Goal: Task Accomplishment & Management: Complete application form

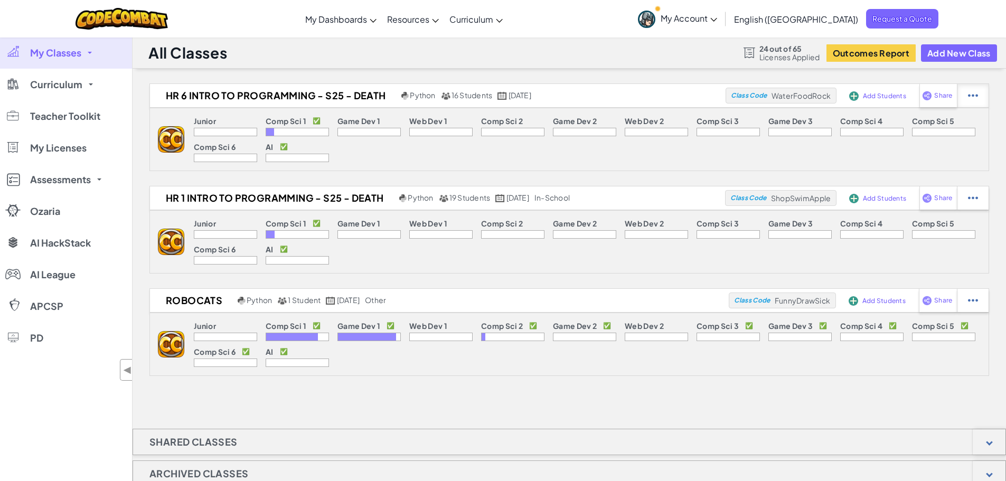
click at [661, 100] on div at bounding box center [973, 95] width 32 height 23
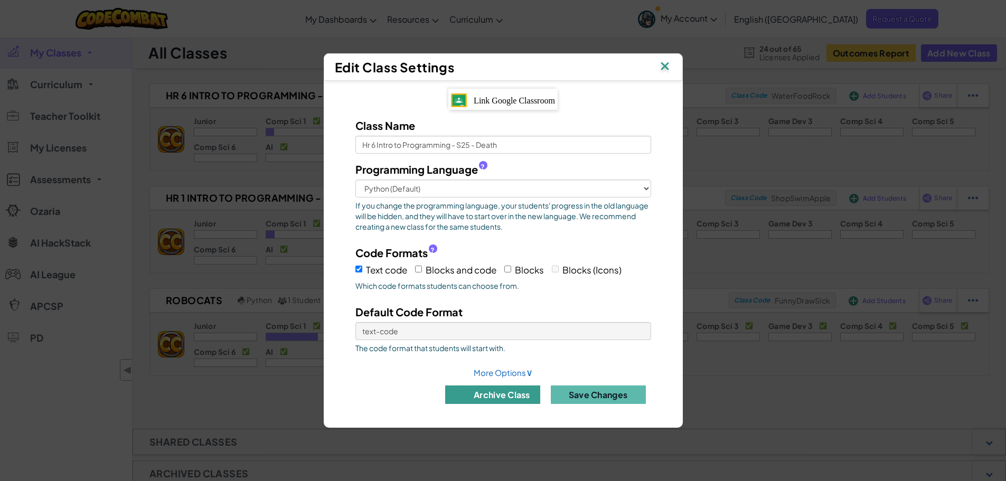
click at [506, 394] on button "archive class" at bounding box center [492, 395] width 95 height 18
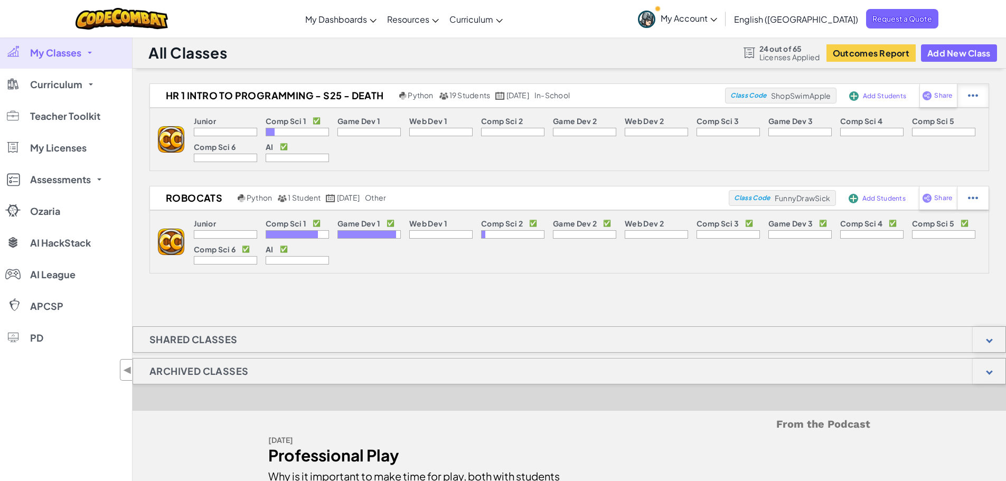
click at [661, 92] on img at bounding box center [973, 96] width 10 height 10
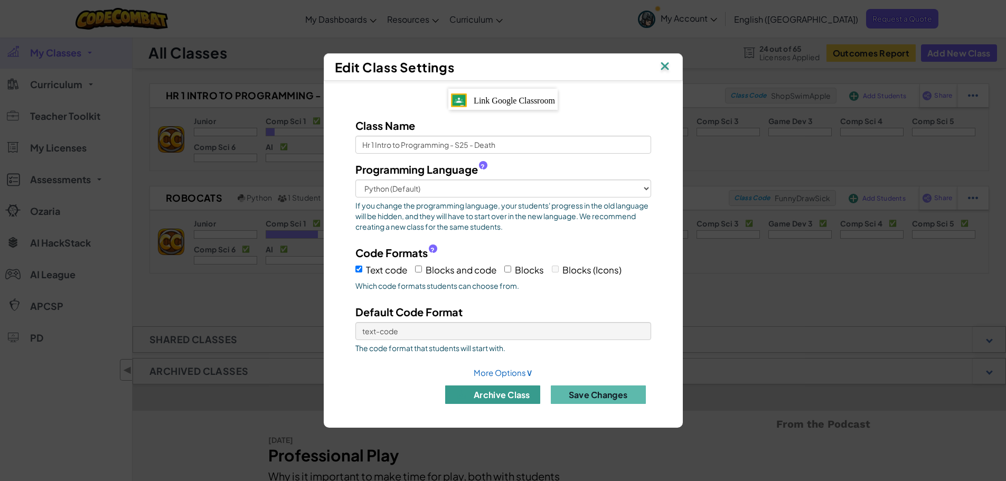
click at [499, 393] on button "archive class" at bounding box center [492, 395] width 95 height 18
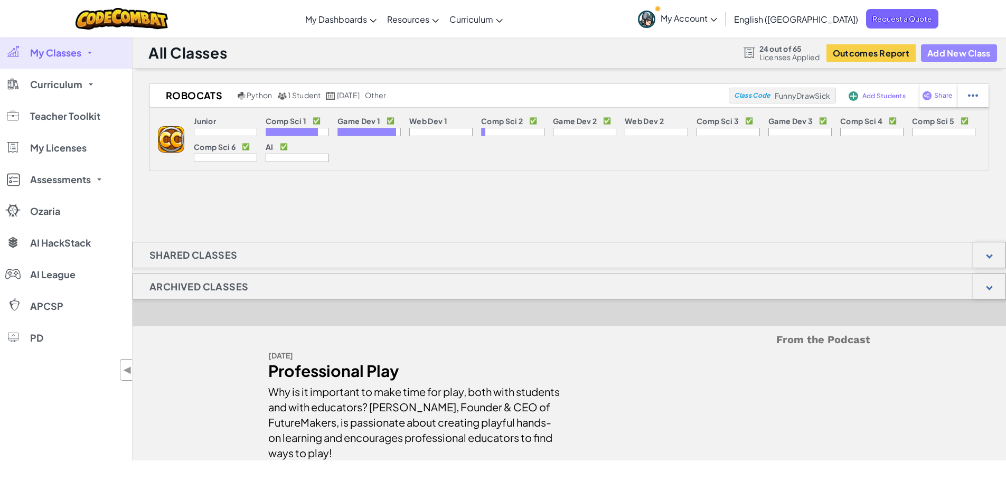
click at [661, 50] on button "Add New Class" at bounding box center [959, 52] width 76 height 17
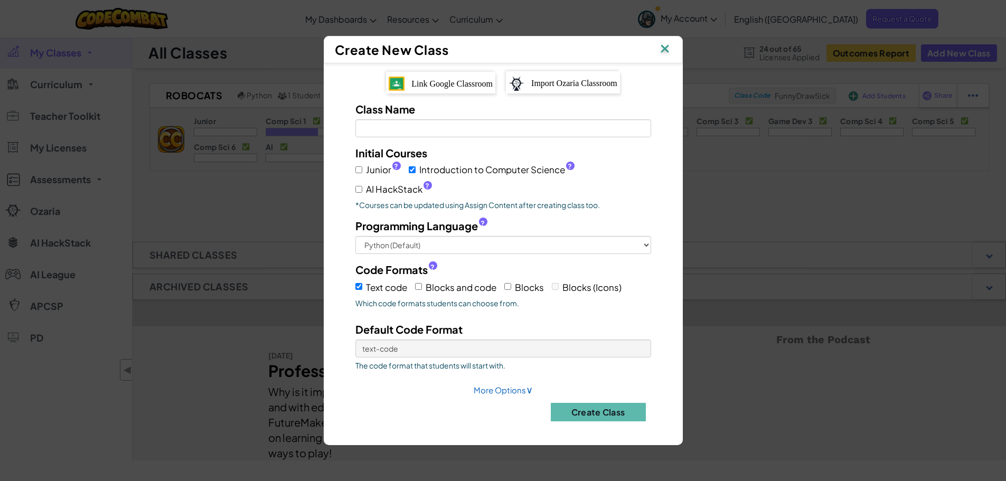
click at [566, 89] on div "Import Ozaria Classroom" at bounding box center [563, 82] width 114 height 22
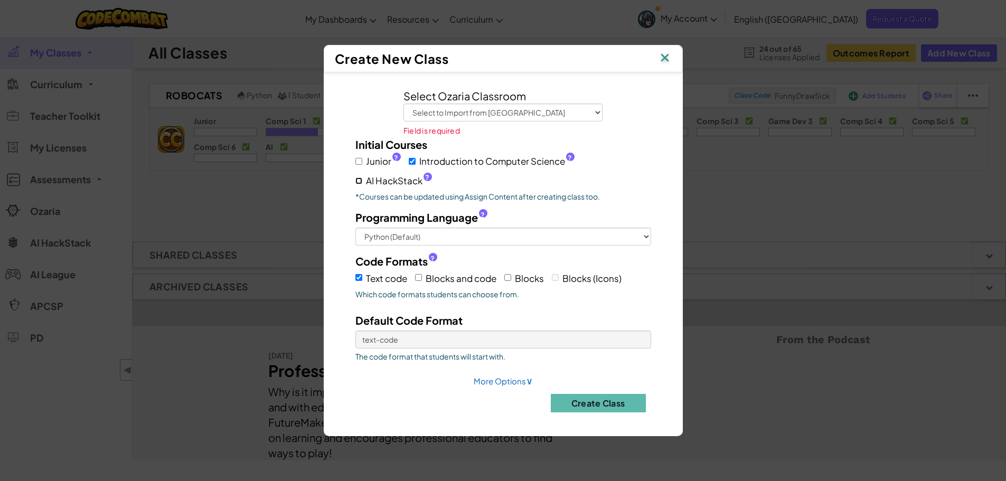
click at [361, 184] on input "AI HackStack ?" at bounding box center [358, 180] width 7 height 7
checkbox input "true"
click at [423, 231] on select "Python (Default) JavaScript C++ Java (Experimental)" at bounding box center [503, 237] width 296 height 18
click at [631, 177] on div "Junior ? Introduction to Computer Science ? AI HackStack ?" at bounding box center [503, 170] width 296 height 36
click at [544, 115] on select "Select to Import from Ozaria Hr1 App Creators - Spring22 CS1 Hr 3 Comp Sci 1 - …" at bounding box center [502, 113] width 199 height 18
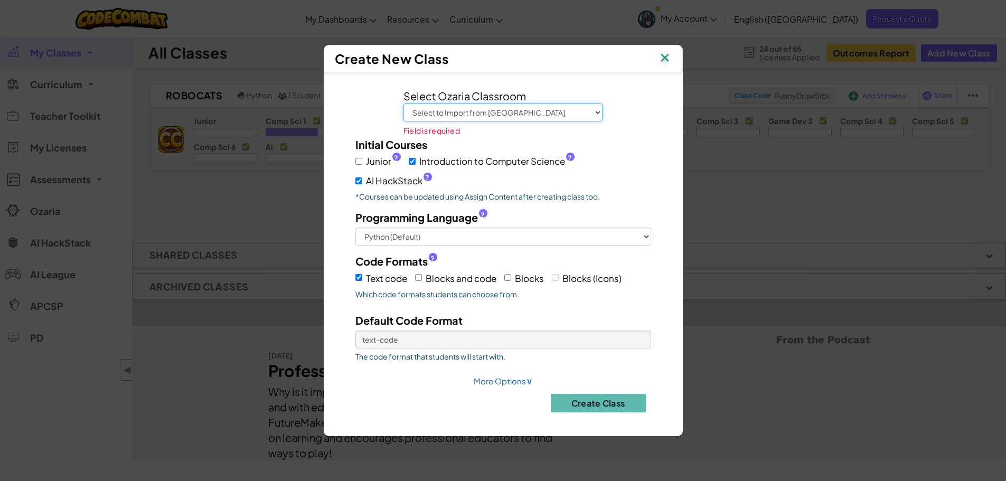
select select "68a5bbee90203f36c889de75"
click at [403, 111] on select "Select to Import from Ozaria Hr1 App Creators - Spring22 CS1 Hr 3 Comp Sci 1 - …" at bounding box center [502, 113] width 199 height 18
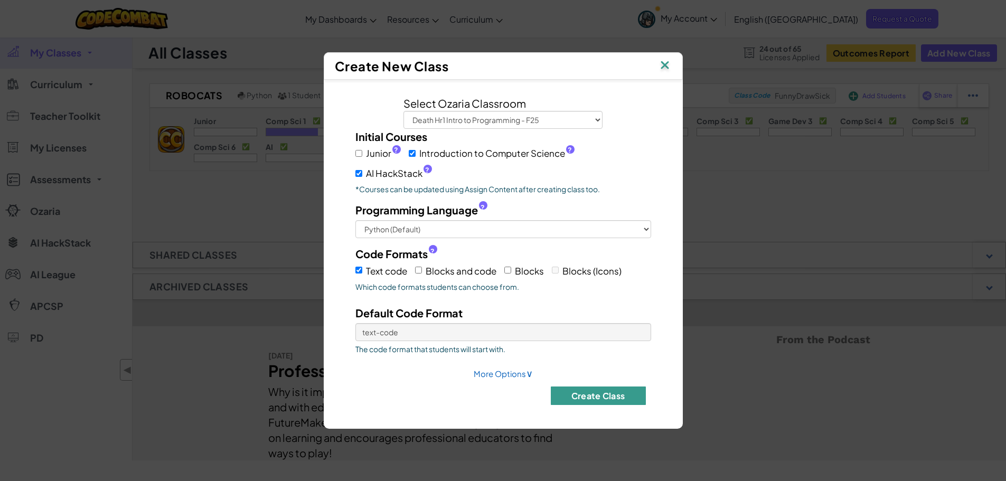
click at [590, 396] on button "Create Class" at bounding box center [598, 396] width 95 height 18
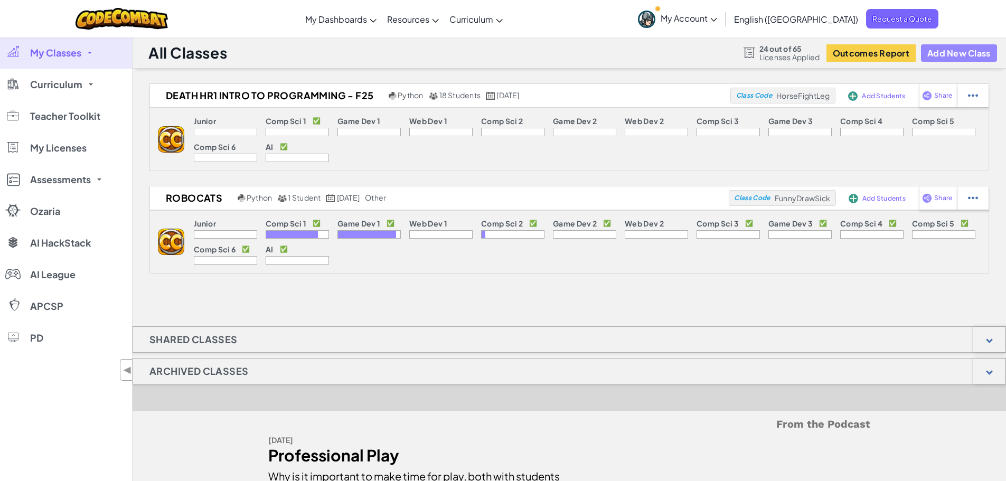
click at [661, 57] on button "Add New Class" at bounding box center [959, 52] width 76 height 17
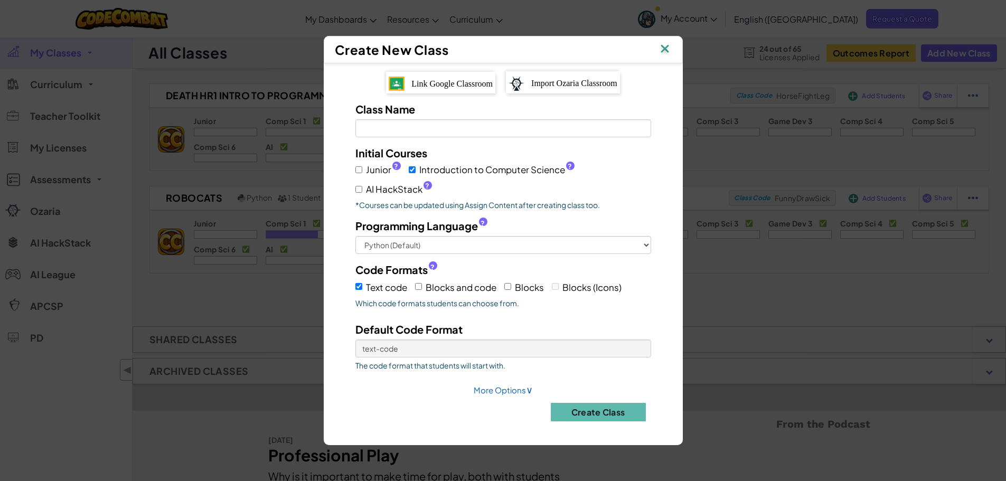
click at [535, 83] on span "Import Ozaria Classroom" at bounding box center [574, 83] width 86 height 9
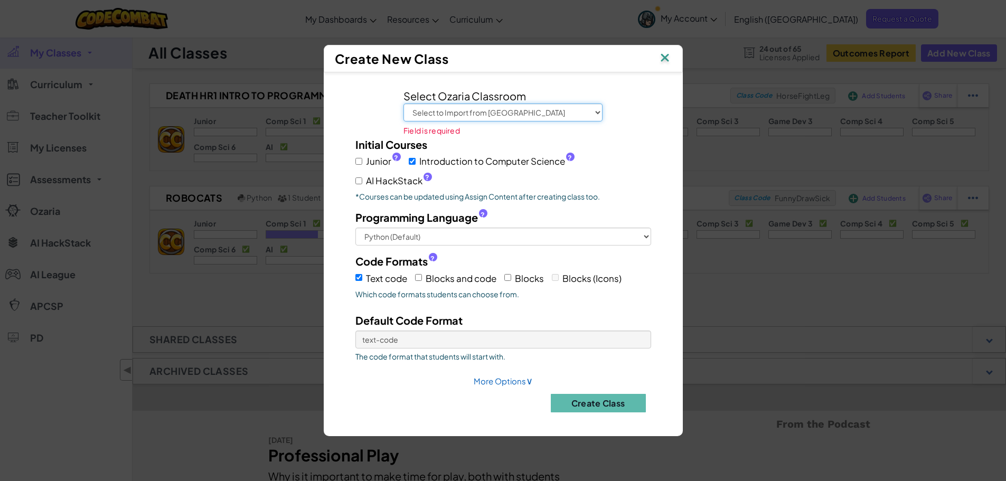
click at [516, 117] on select "Select to Import from Ozaria Hr1 App Creators - Spring22 CS1 Hr 3 Comp Sci 1 - …" at bounding box center [502, 113] width 199 height 18
select select "68a5bc4f5b8c566d78537b58"
click at [403, 111] on select "Select to Import from Ozaria Hr1 App Creators - Spring22 CS1 Hr 3 Comp Sci 1 - …" at bounding box center [502, 113] width 199 height 18
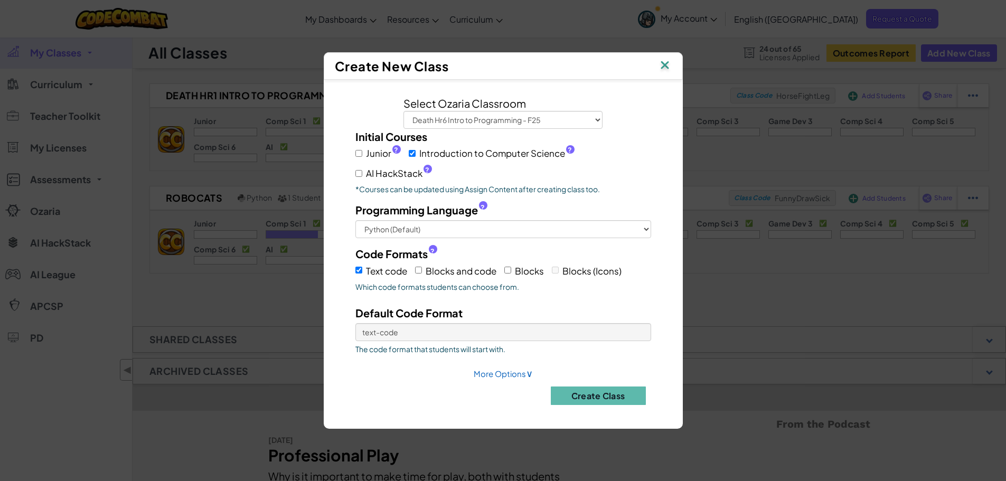
click at [362, 169] on label "AI HackStack ?" at bounding box center [393, 173] width 77 height 15
click at [362, 170] on input "AI HackStack ?" at bounding box center [358, 173] width 7 height 7
checkbox input "true"
click at [589, 391] on button "Create Class" at bounding box center [598, 396] width 95 height 18
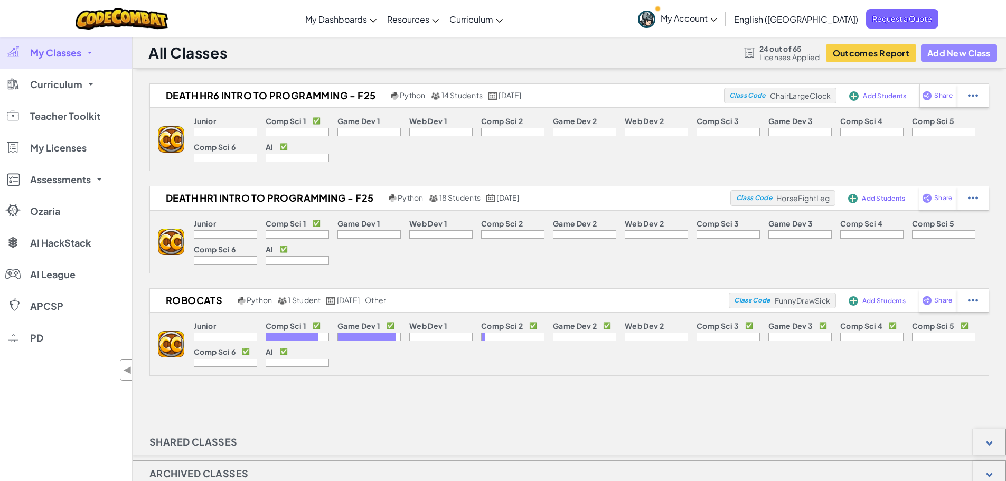
click at [661, 53] on button "Add New Class" at bounding box center [959, 52] width 76 height 17
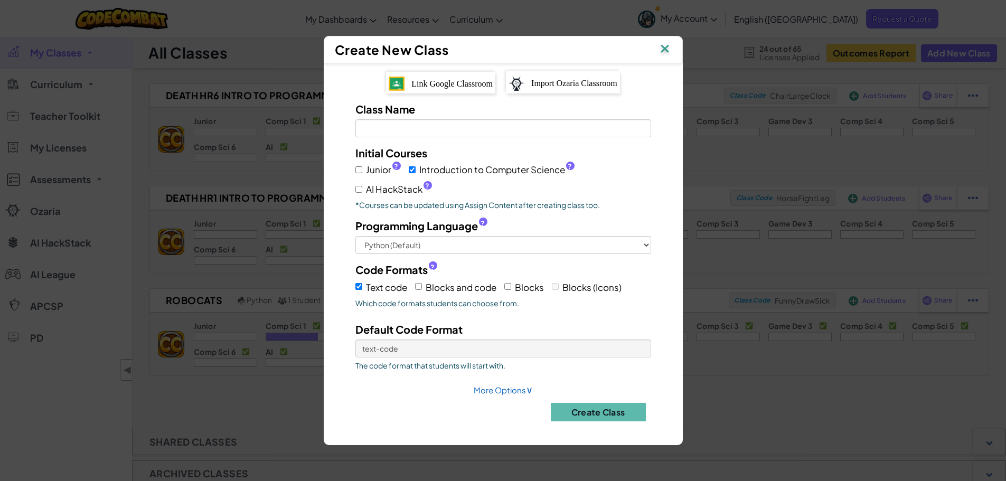
click at [532, 78] on div "Import Ozaria Classroom" at bounding box center [563, 82] width 114 height 22
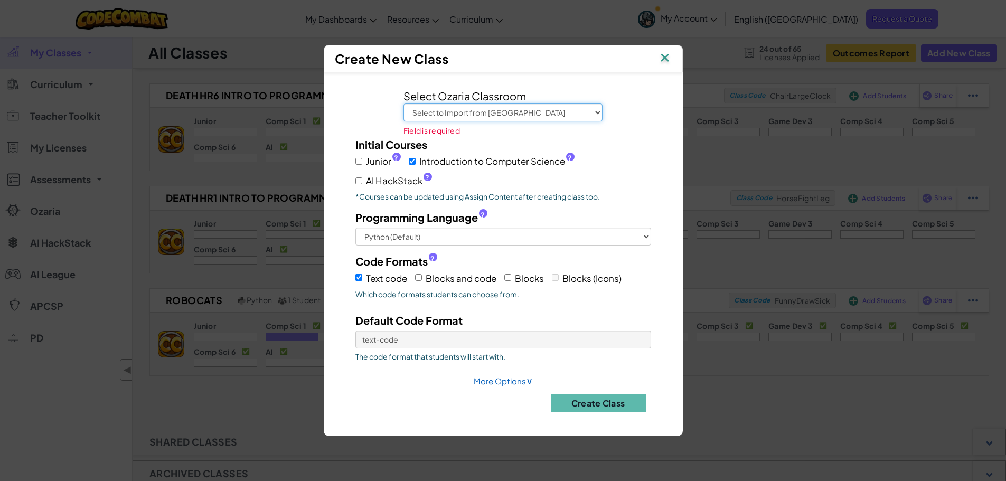
click at [526, 112] on select "Select to Import from Ozaria Hr1 App Creators - Spring22 CS1 Hr 3 Comp Sci 1 - …" at bounding box center [502, 113] width 199 height 18
select select "68a5bc635b8c566d78537bd0"
click at [403, 111] on select "Select to Import from Ozaria Hr1 App Creators - Spring22 CS1 Hr 3 Comp Sci 1 - …" at bounding box center [502, 113] width 199 height 18
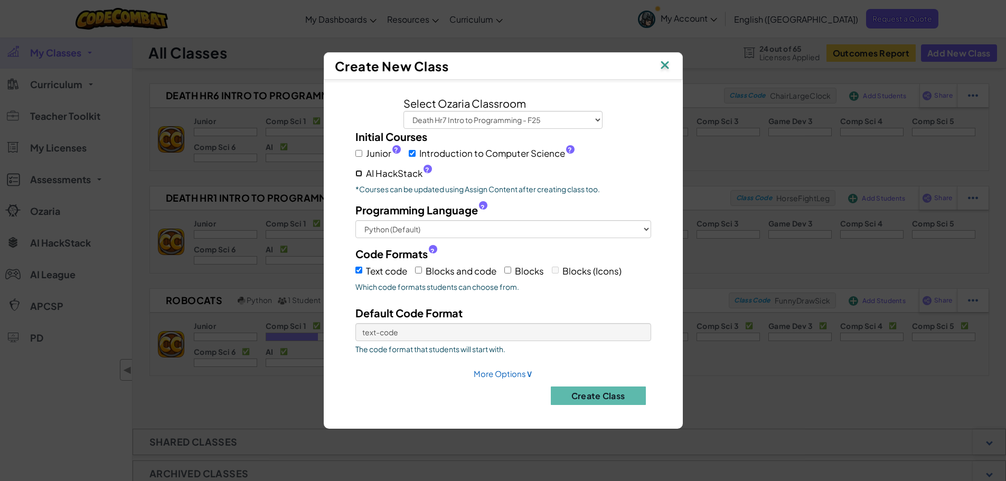
click at [361, 174] on input "AI HackStack ?" at bounding box center [358, 173] width 7 height 7
checkbox input "true"
click at [595, 392] on button "Create Class" at bounding box center [598, 396] width 95 height 18
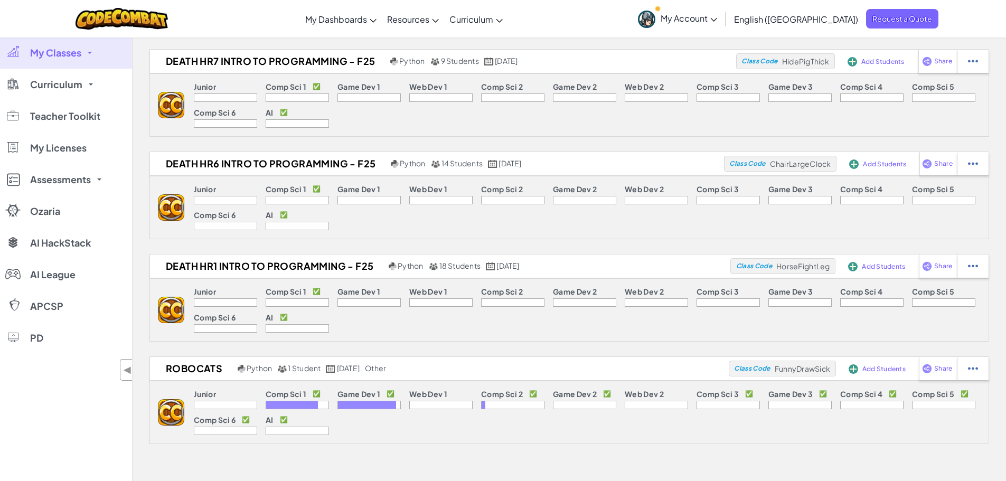
scroll to position [53, 0]
